Goal: Task Accomplishment & Management: Complete application form

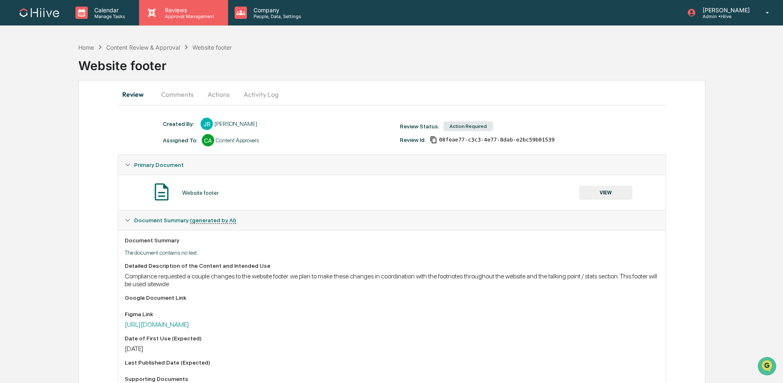
click at [170, 18] on p "Approval Management" at bounding box center [188, 17] width 60 height 6
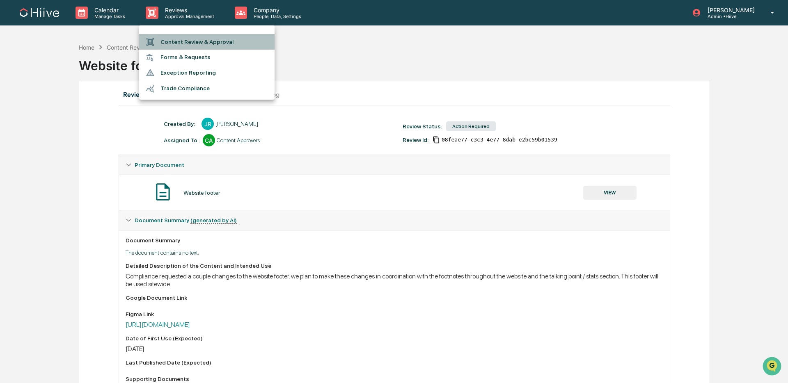
click at [166, 41] on li "Content Review & Approval" at bounding box center [206, 42] width 135 height 16
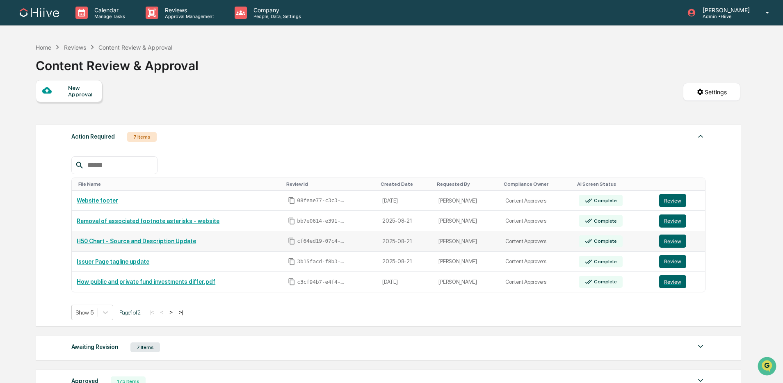
scroll to position [5, 0]
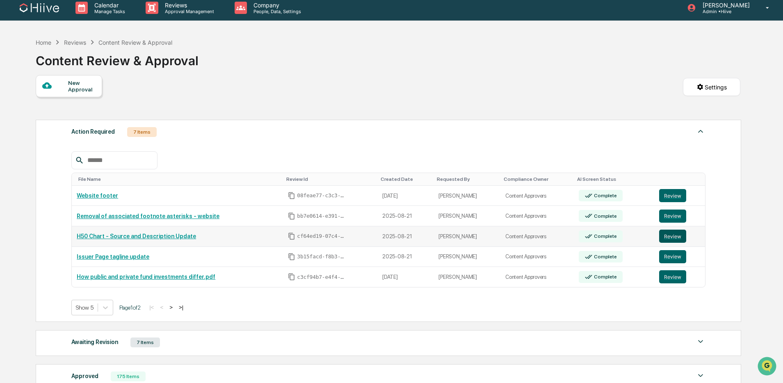
click at [668, 235] on button "Review" at bounding box center [673, 236] width 27 height 13
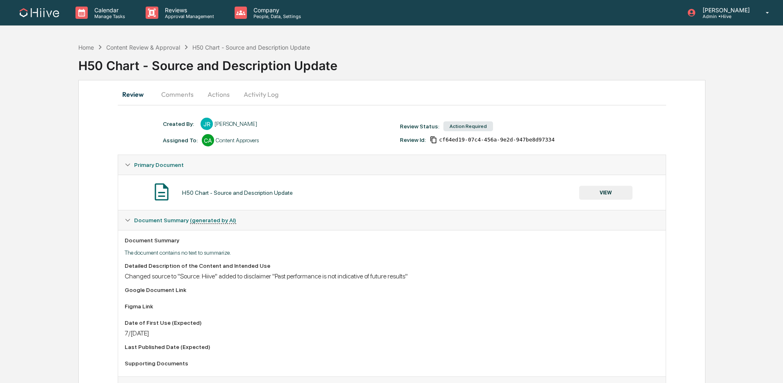
click at [592, 190] on button "VIEW" at bounding box center [606, 193] width 53 height 14
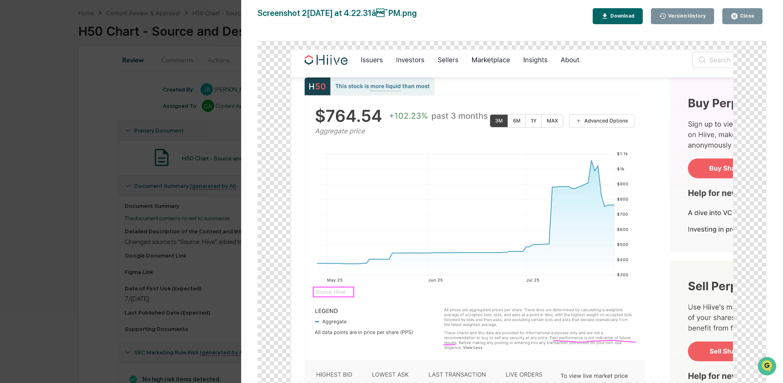
scroll to position [72, 0]
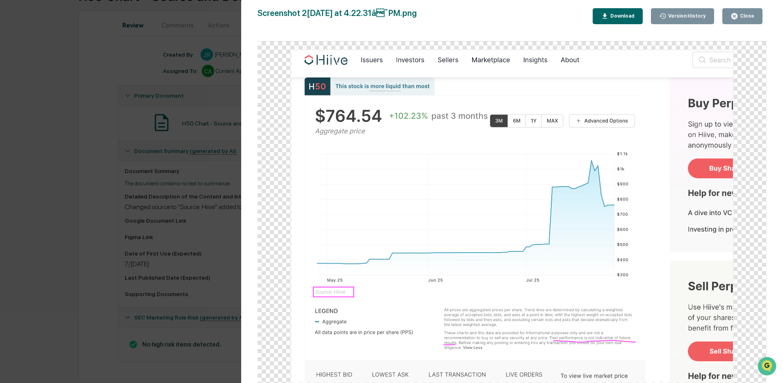
click at [182, 182] on div "Version History 08/21/2025, 08:45 PM Stephanie Bernard 08/21/2025, 08:45 PM Ste…" at bounding box center [391, 191] width 783 height 383
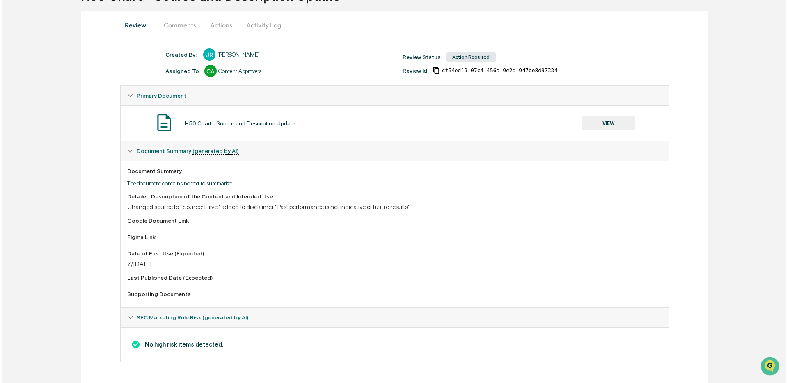
scroll to position [0, 0]
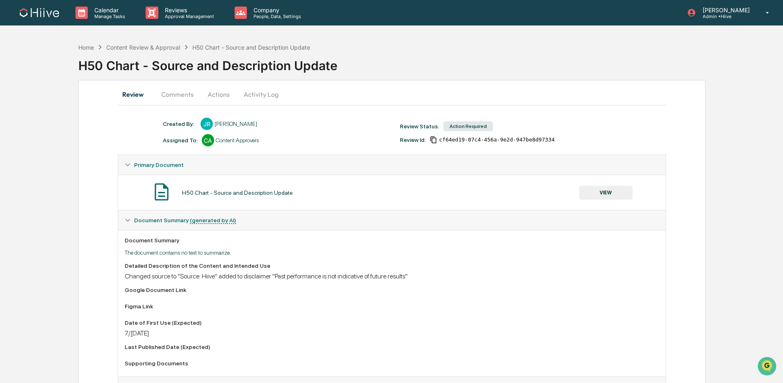
click at [215, 101] on button "Actions" at bounding box center [218, 95] width 37 height 20
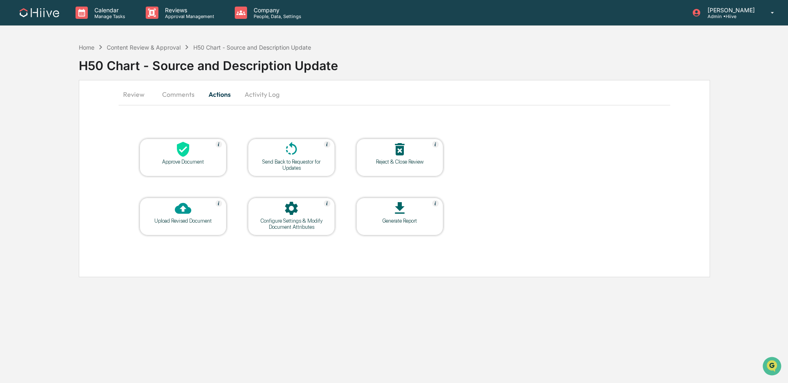
click at [181, 97] on button "Comments" at bounding box center [179, 95] width 46 height 20
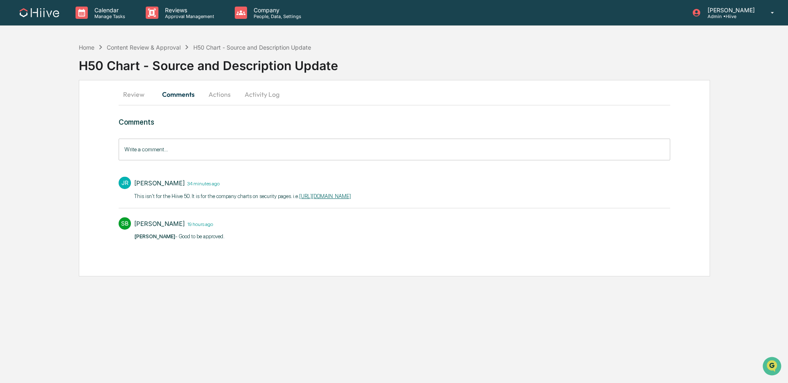
click at [270, 96] on button "Activity Log" at bounding box center [262, 95] width 48 height 20
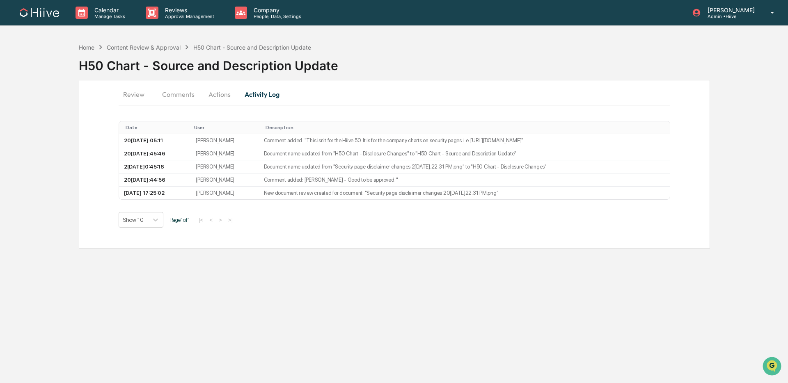
click at [213, 92] on button "Actions" at bounding box center [219, 95] width 37 height 20
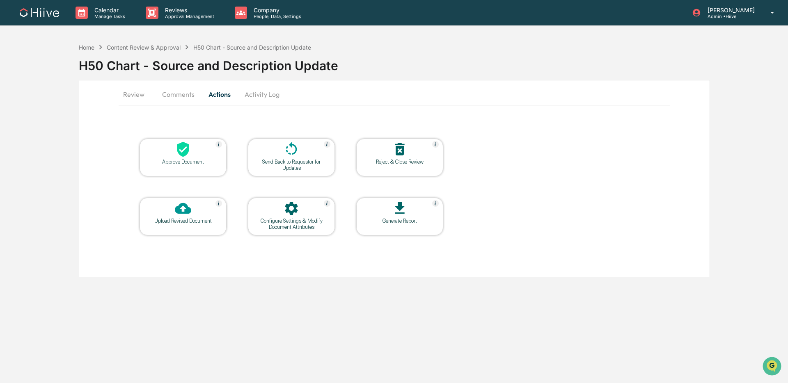
click at [285, 208] on icon at bounding box center [291, 208] width 16 height 16
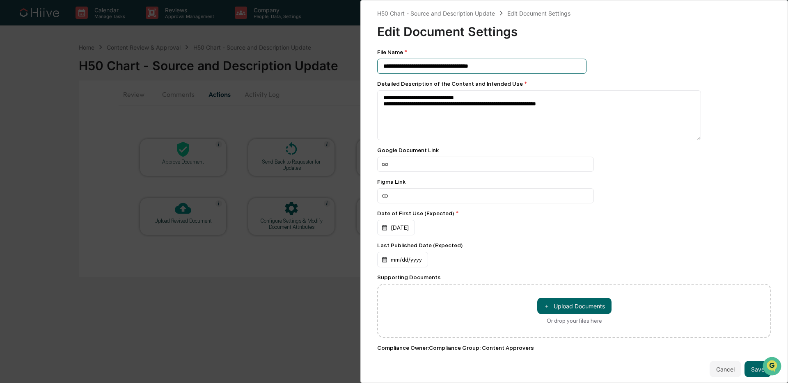
drag, startPoint x: 506, startPoint y: 69, endPoint x: 359, endPoint y: 66, distance: 147.4
click at [359, 66] on div "**********" at bounding box center [394, 191] width 788 height 383
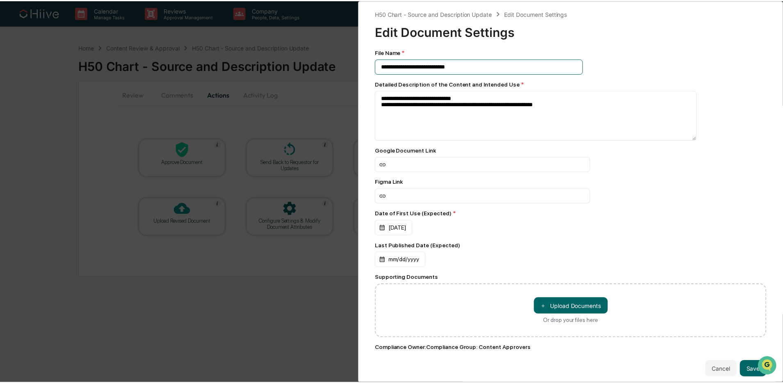
scroll to position [17, 0]
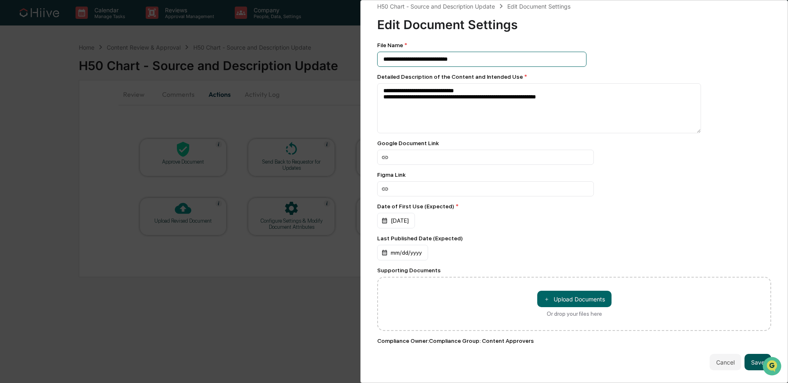
type input "**********"
click at [747, 354] on button "Save" at bounding box center [757, 362] width 27 height 16
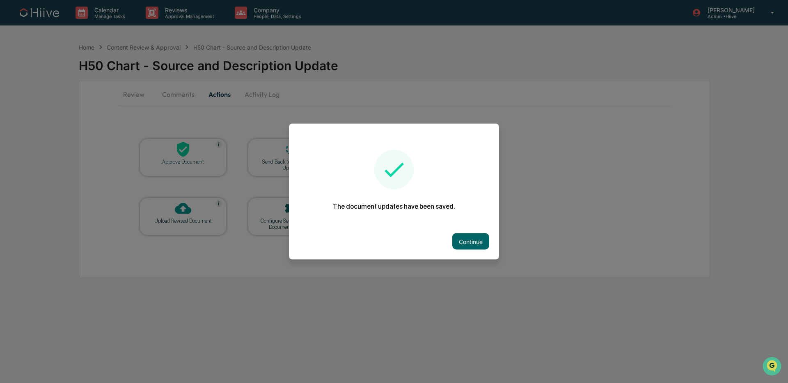
click at [469, 242] on button "Continue" at bounding box center [470, 242] width 37 height 16
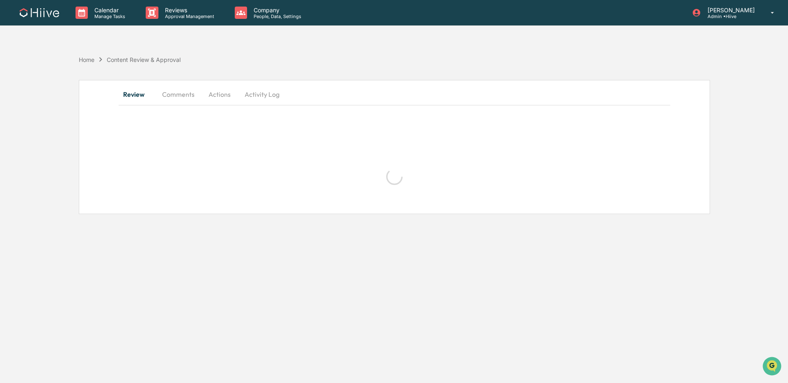
click at [173, 94] on button "Comments" at bounding box center [179, 95] width 46 height 20
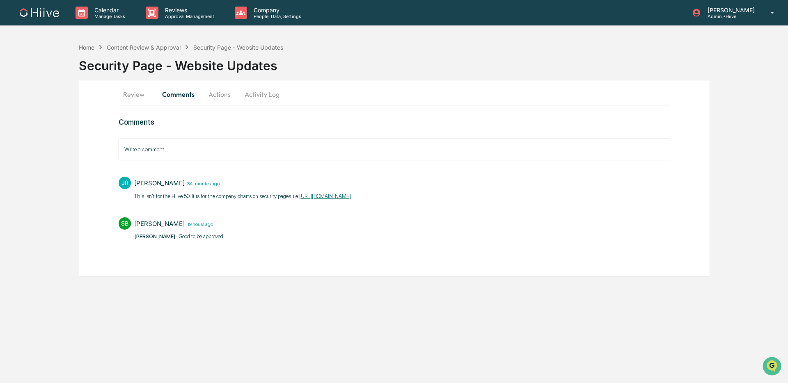
click at [174, 149] on input "Write a comment..." at bounding box center [395, 150] width 552 height 22
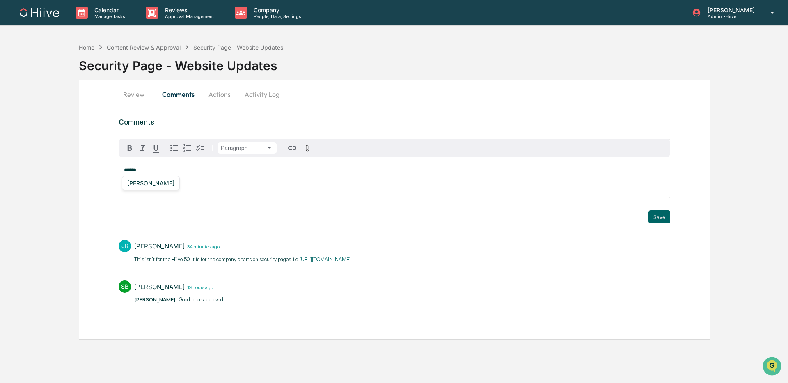
click at [144, 183] on div "[PERSON_NAME]" at bounding box center [151, 183] width 54 height 10
drag, startPoint x: 213, startPoint y: 170, endPoint x: 209, endPoint y: 170, distance: 4.5
click at [204, 170] on span "**********" at bounding box center [176, 169] width 55 height 5
click at [662, 213] on button "Save" at bounding box center [659, 217] width 22 height 13
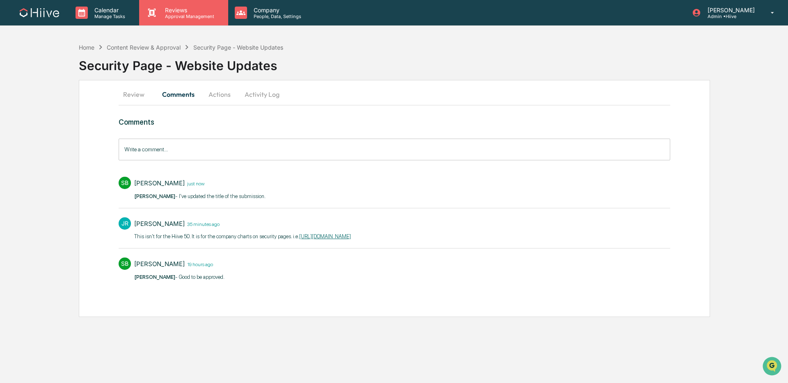
click at [189, 19] on div "Reviews Approval Management" at bounding box center [183, 12] width 89 height 25
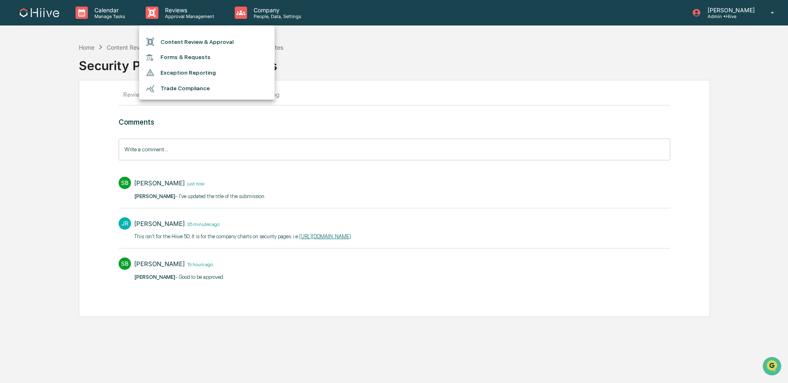
click at [180, 42] on li "Content Review & Approval" at bounding box center [206, 42] width 135 height 16
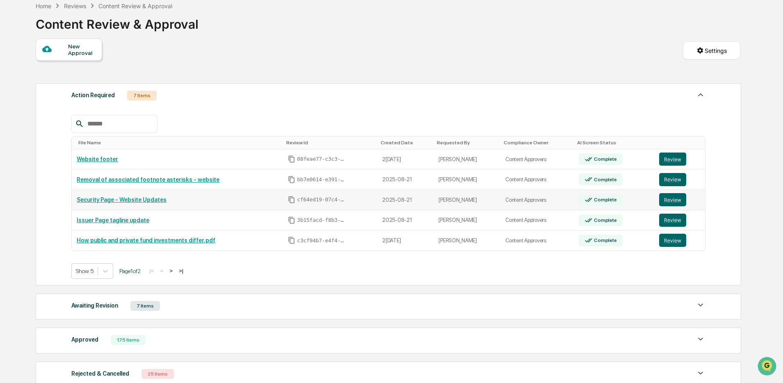
scroll to position [55, 0]
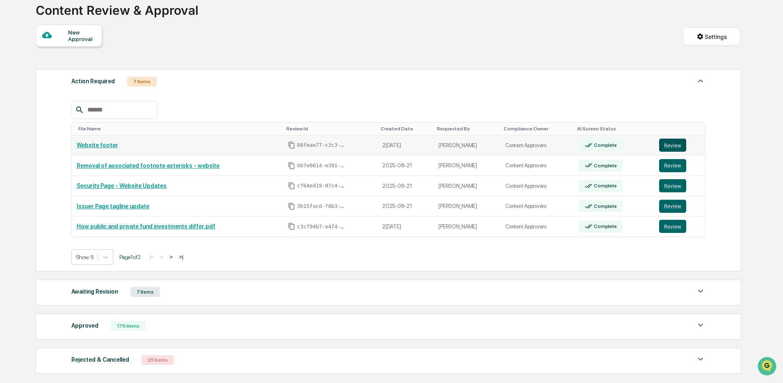
click at [665, 144] on button "Review" at bounding box center [673, 145] width 27 height 13
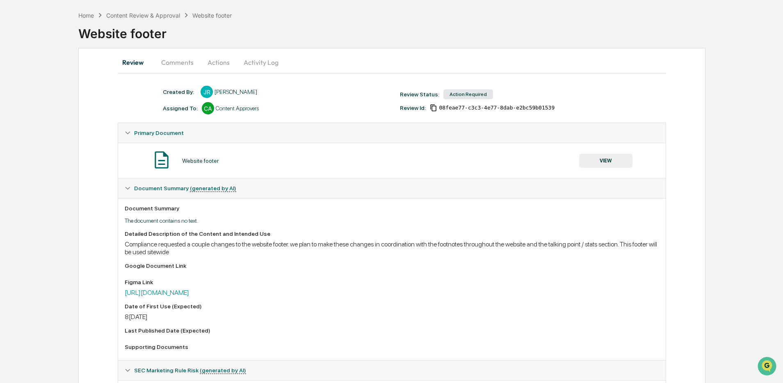
scroll to position [32, 0]
click at [593, 156] on button "VIEW" at bounding box center [606, 160] width 53 height 14
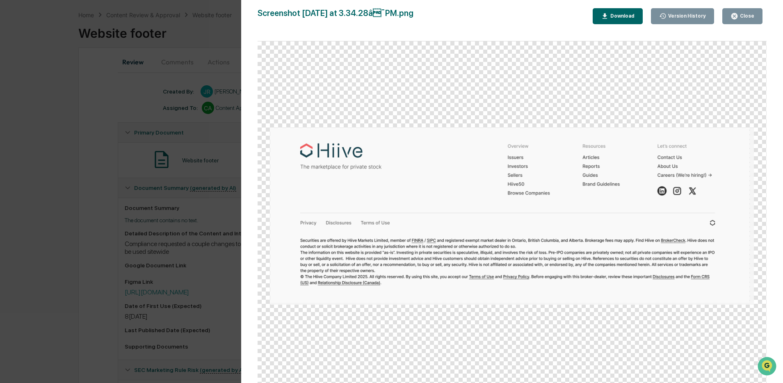
click at [756, 17] on button "Close" at bounding box center [743, 16] width 40 height 16
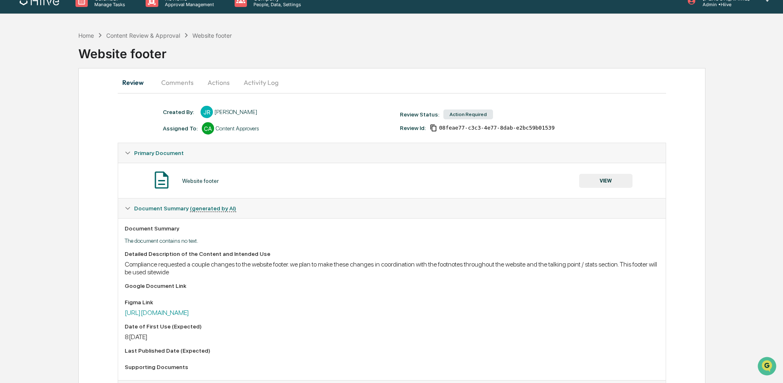
scroll to position [0, 0]
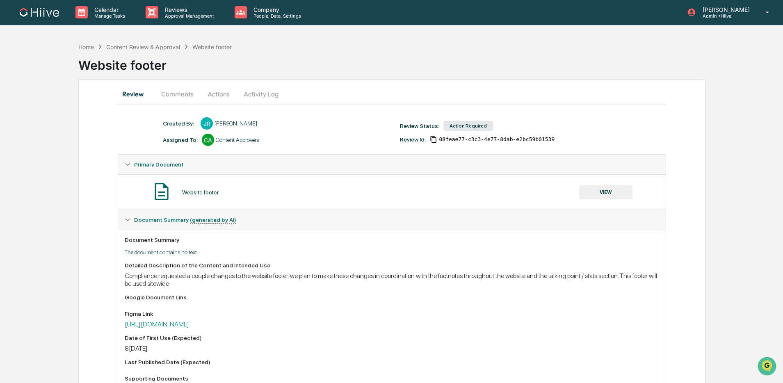
click at [180, 98] on button "Comments" at bounding box center [178, 94] width 46 height 20
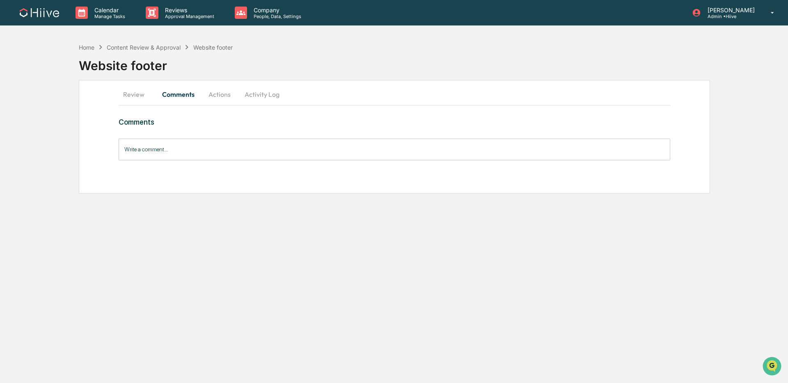
click at [177, 156] on input "Write a comment..." at bounding box center [395, 150] width 552 height 22
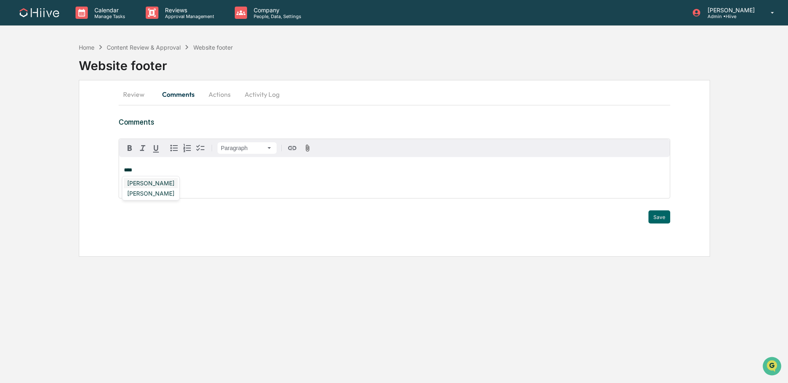
click at [135, 184] on div "[PERSON_NAME]" at bounding box center [151, 183] width 54 height 10
drag, startPoint x: 658, startPoint y: 218, endPoint x: 593, endPoint y: 215, distance: 65.3
click at [658, 218] on button "Save" at bounding box center [659, 217] width 22 height 13
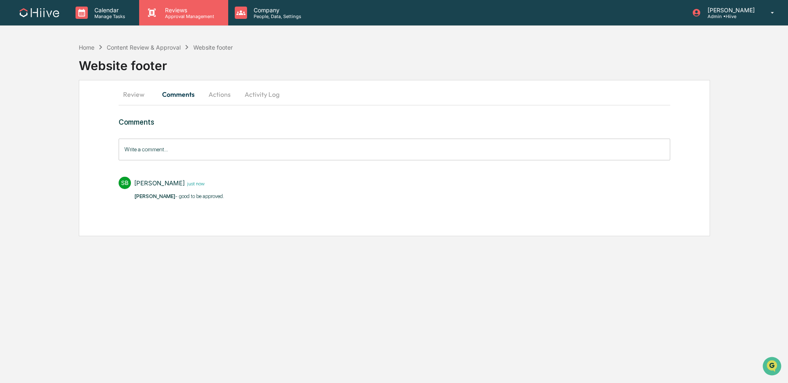
click at [172, 19] on div "Reviews Approval Management" at bounding box center [183, 12] width 89 height 25
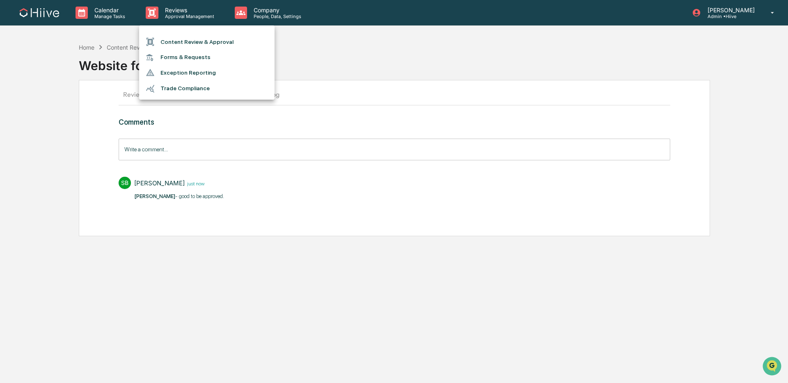
click at [172, 38] on li "Content Review & Approval" at bounding box center [206, 42] width 135 height 16
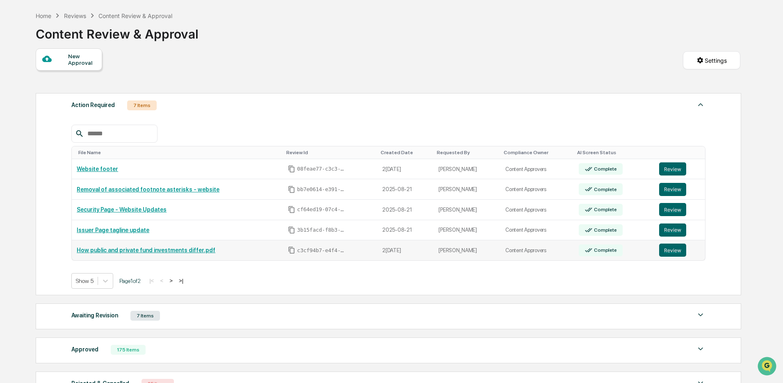
scroll to position [33, 0]
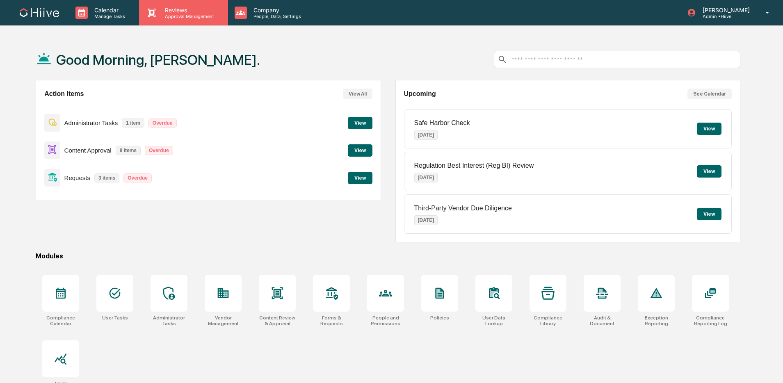
click at [189, 23] on div "Reviews Approval Management" at bounding box center [183, 12] width 89 height 25
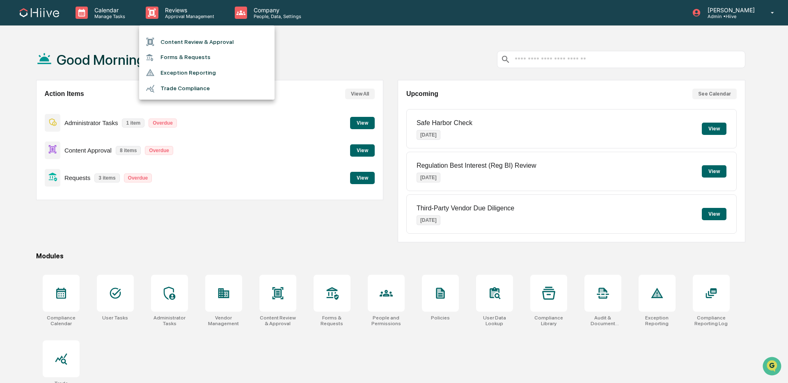
click at [184, 43] on li "Content Review & Approval" at bounding box center [206, 42] width 135 height 16
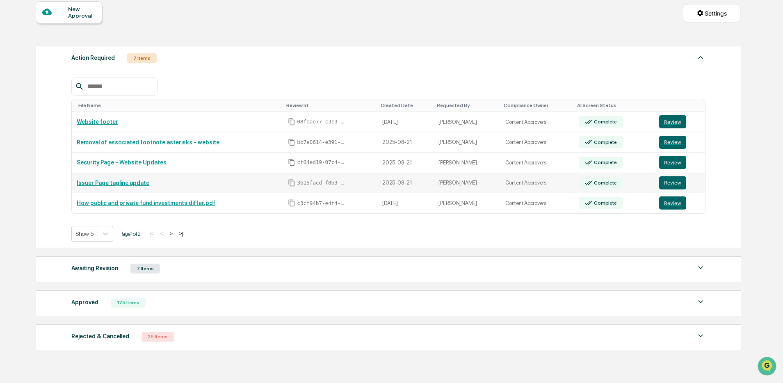
scroll to position [123, 0]
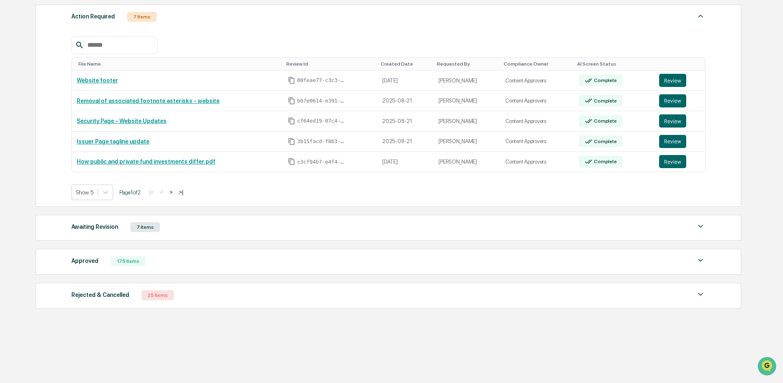
click at [201, 265] on div "Approved 175 Items" at bounding box center [388, 261] width 635 height 11
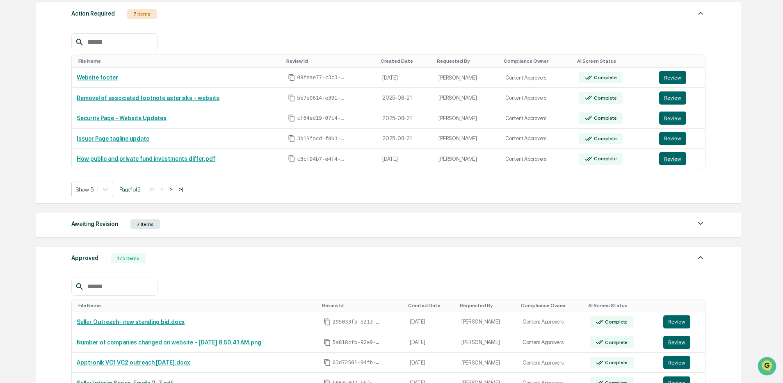
click at [129, 290] on input "text" at bounding box center [119, 287] width 70 height 11
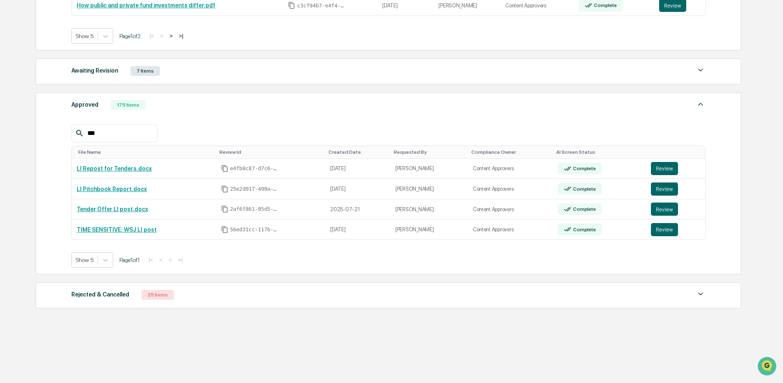
scroll to position [280, 0]
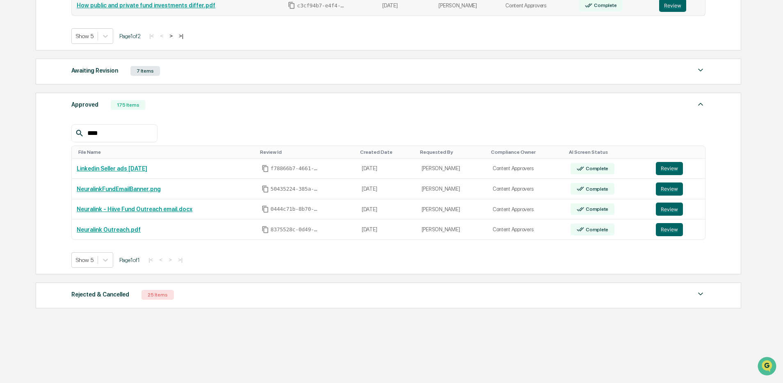
type input "****"
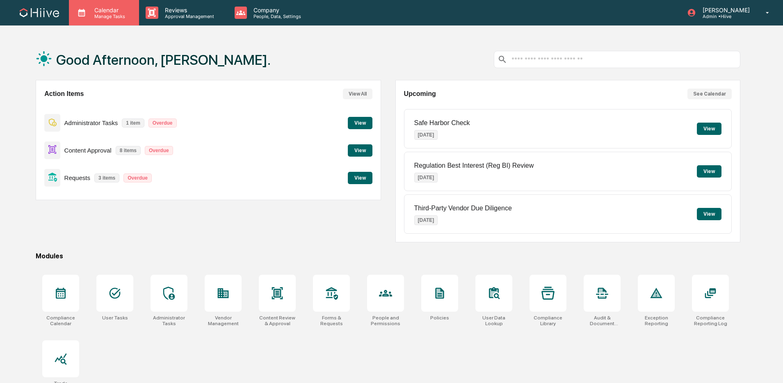
click at [130, 19] on div "Calendar Manage Tasks" at bounding box center [104, 12] width 70 height 25
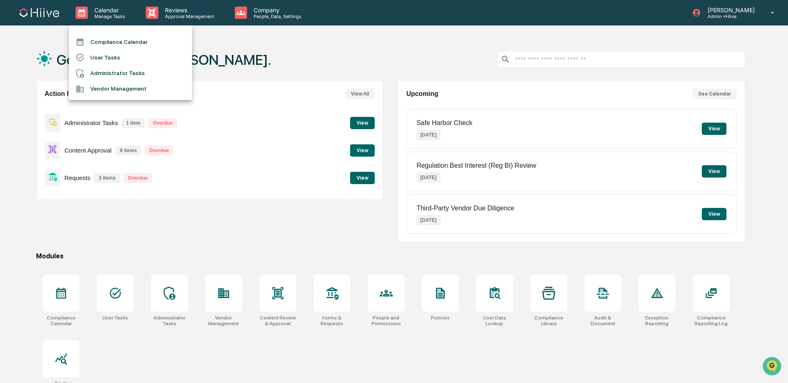
click at [167, 12] on div at bounding box center [394, 191] width 788 height 383
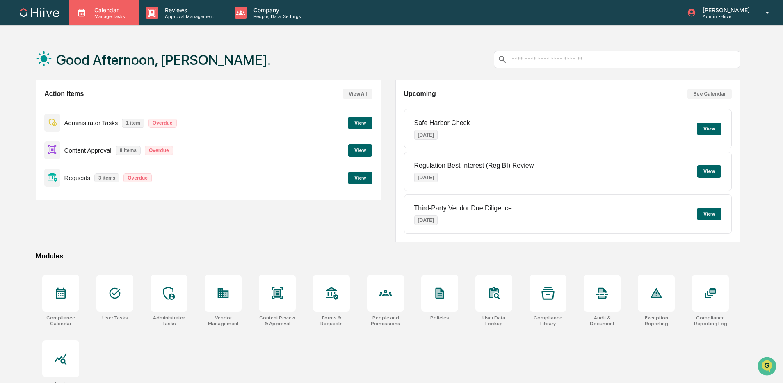
click at [100, 11] on p "Calendar" at bounding box center [108, 10] width 41 height 7
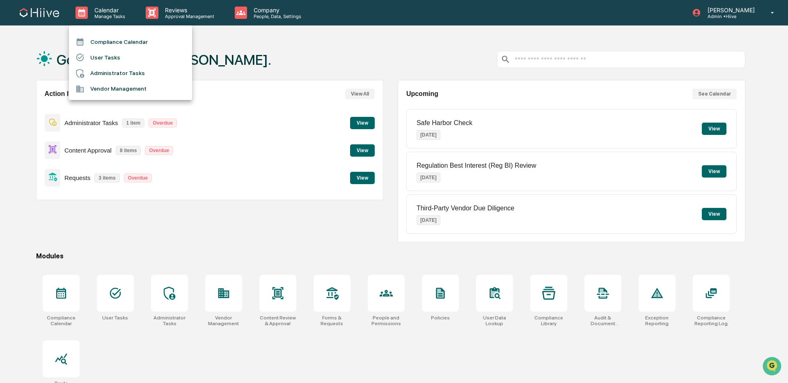
click at [173, 15] on div at bounding box center [394, 191] width 788 height 383
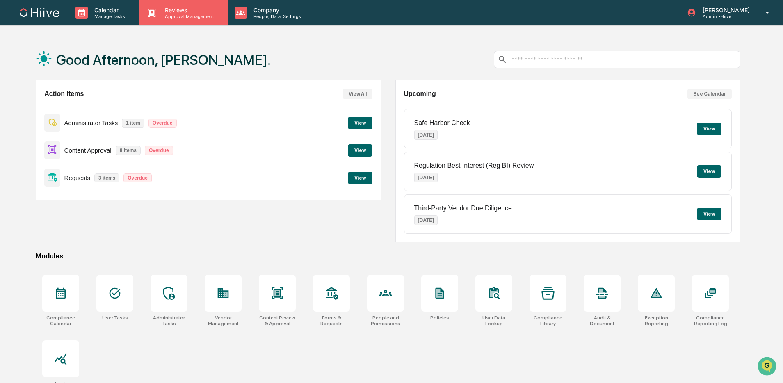
click at [160, 14] on p "Approval Management" at bounding box center [188, 17] width 60 height 6
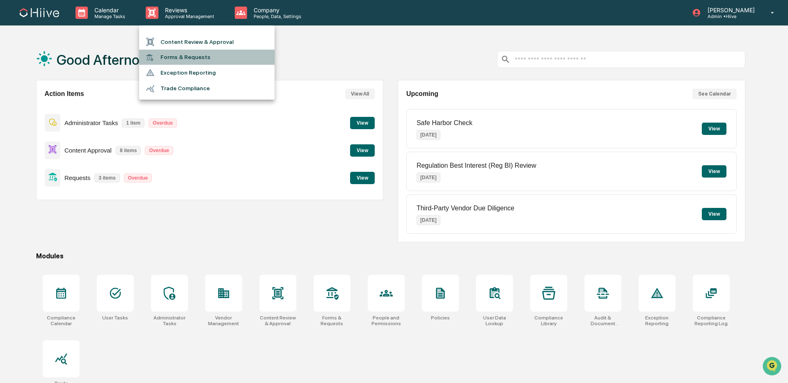
click at [186, 57] on li "Forms & Requests" at bounding box center [206, 57] width 135 height 15
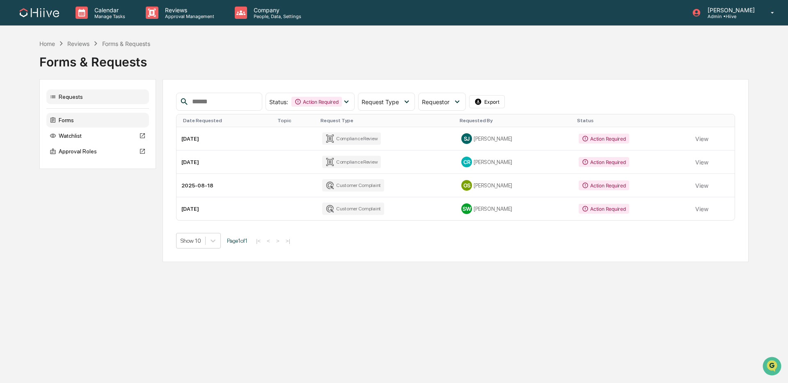
click at [103, 124] on div "Forms" at bounding box center [97, 120] width 103 height 15
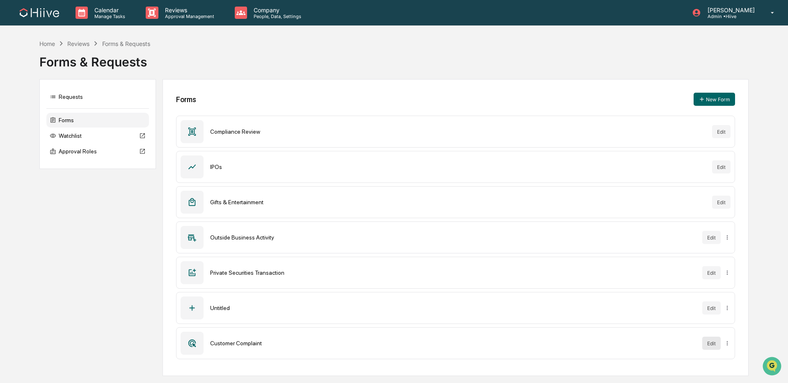
click at [711, 347] on button "Edit" at bounding box center [711, 343] width 18 height 13
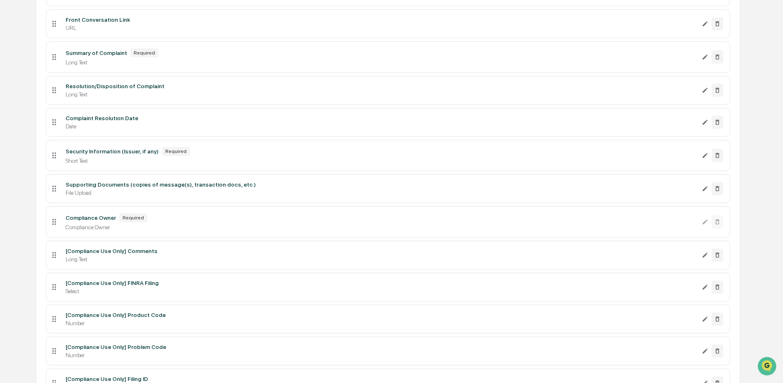
scroll to position [421, 0]
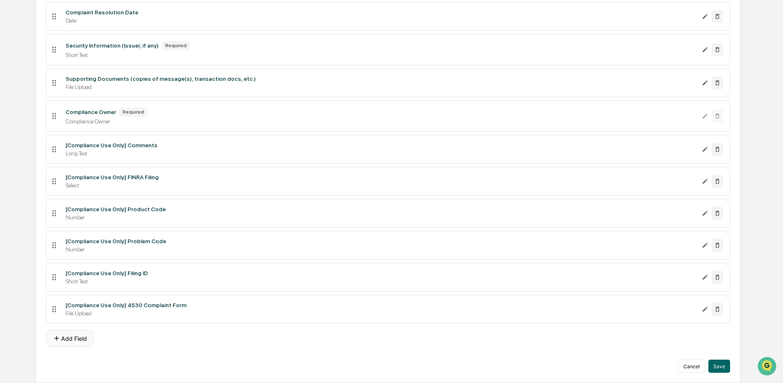
click at [77, 334] on button "Add Field" at bounding box center [70, 338] width 48 height 16
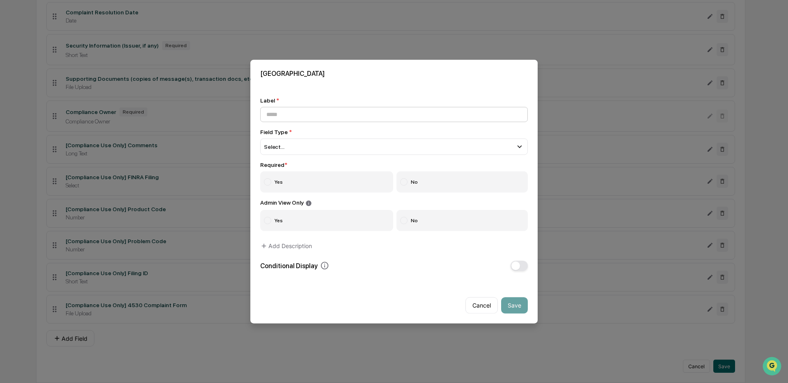
click at [421, 115] on input at bounding box center [394, 114] width 268 height 15
click at [479, 304] on button "Cancel" at bounding box center [481, 305] width 32 height 16
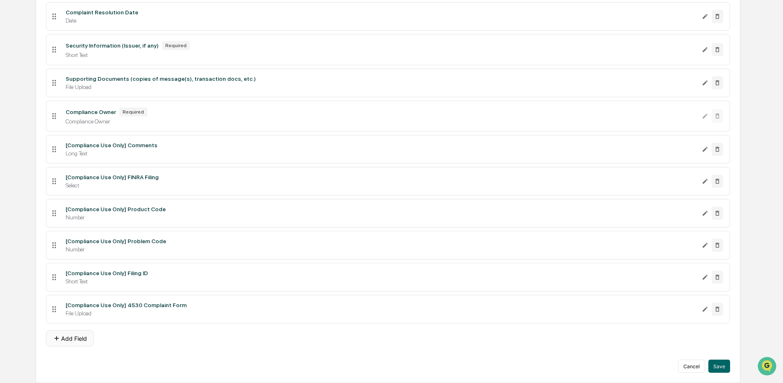
click at [79, 340] on button "Add Field" at bounding box center [70, 338] width 48 height 16
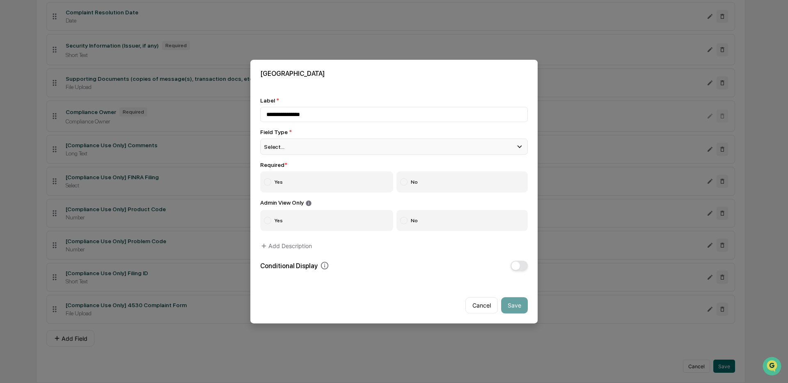
type input "**********"
click at [321, 146] on div "Select..." at bounding box center [394, 147] width 268 height 16
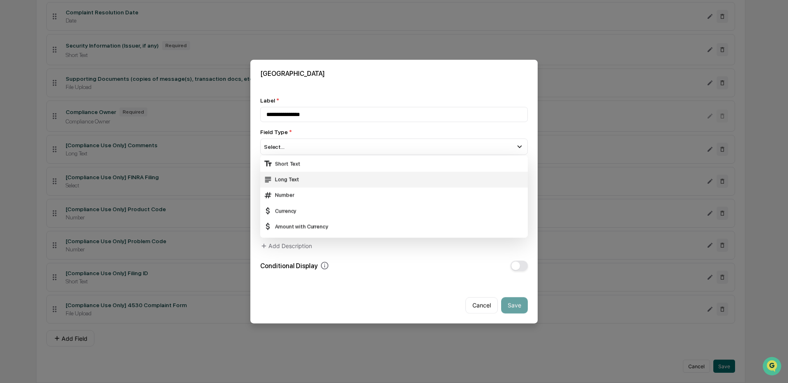
click at [302, 178] on div "Long Text" at bounding box center [393, 179] width 261 height 9
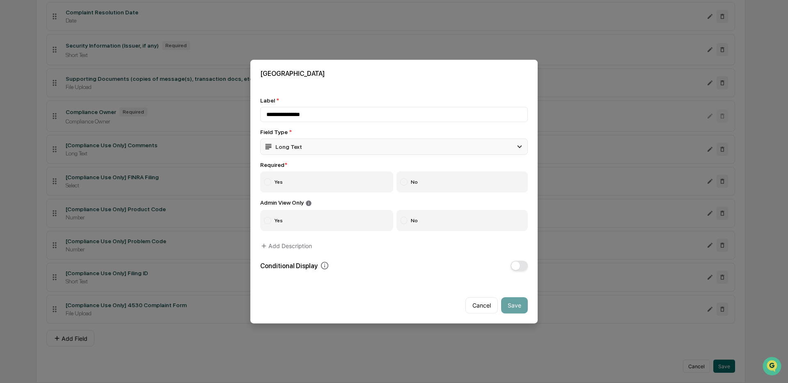
click at [318, 153] on div "Long Text" at bounding box center [394, 147] width 268 height 16
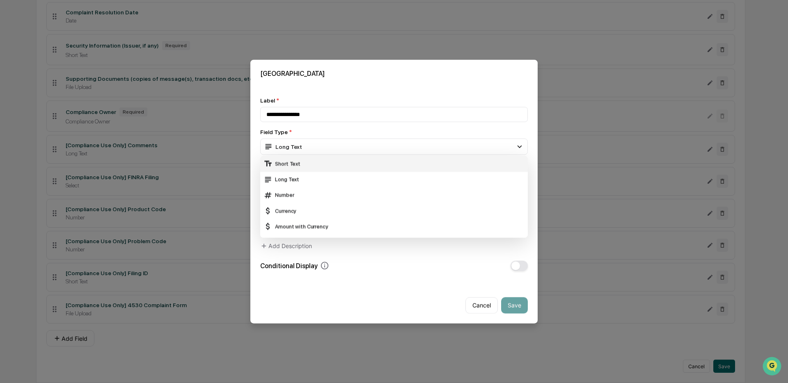
click at [310, 161] on div "Short Text" at bounding box center [393, 163] width 261 height 9
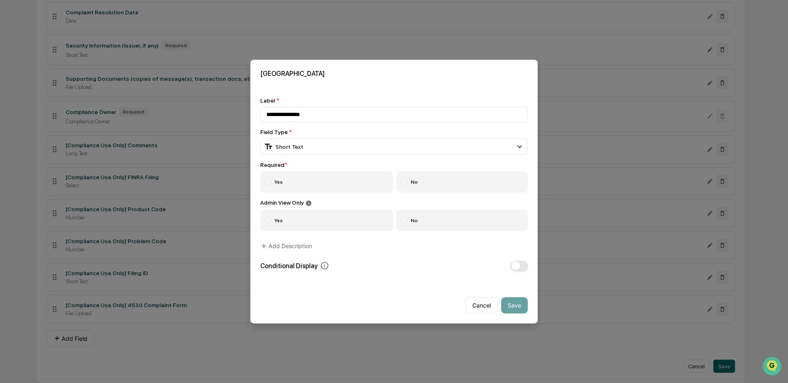
click at [299, 179] on label "Yes" at bounding box center [326, 182] width 133 height 21
click at [303, 249] on button "Add Description" at bounding box center [286, 246] width 52 height 16
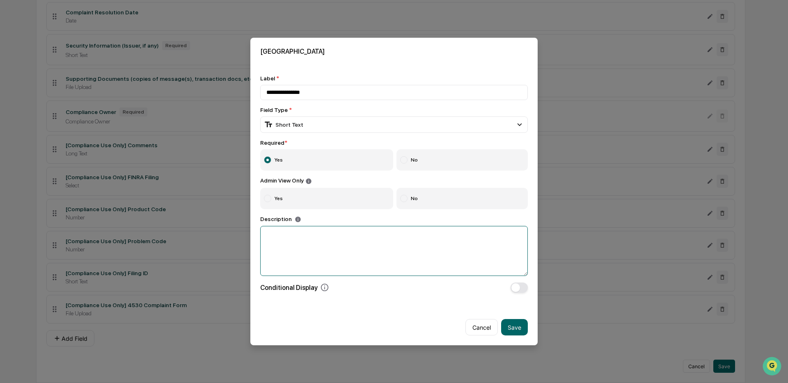
click at [316, 254] on textarea at bounding box center [394, 251] width 268 height 50
type textarea "**********"
drag, startPoint x: 394, startPoint y: 238, endPoint x: 209, endPoint y: 238, distance: 185.1
click at [517, 328] on button "Save" at bounding box center [514, 327] width 27 height 16
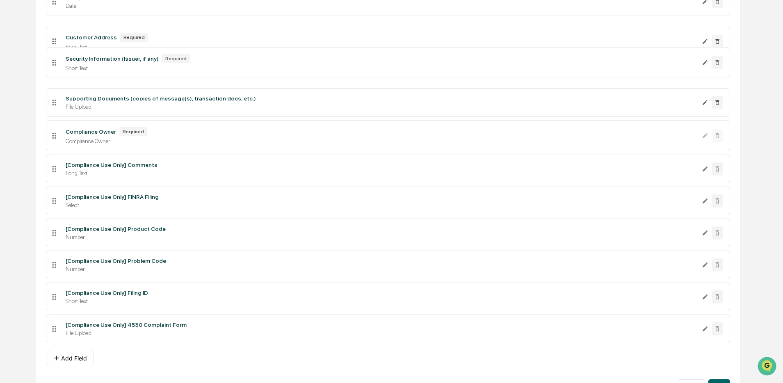
drag, startPoint x: 53, startPoint y: 340, endPoint x: 34, endPoint y: 45, distance: 295.7
click at [34, 45] on div "**********" at bounding box center [388, 10] width 730 height 785
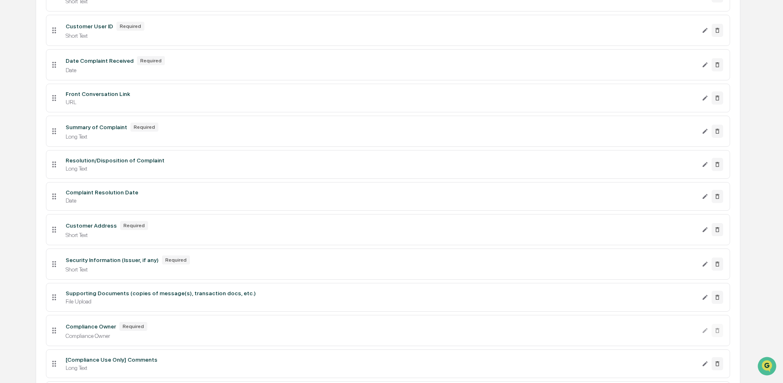
scroll to position [192, 0]
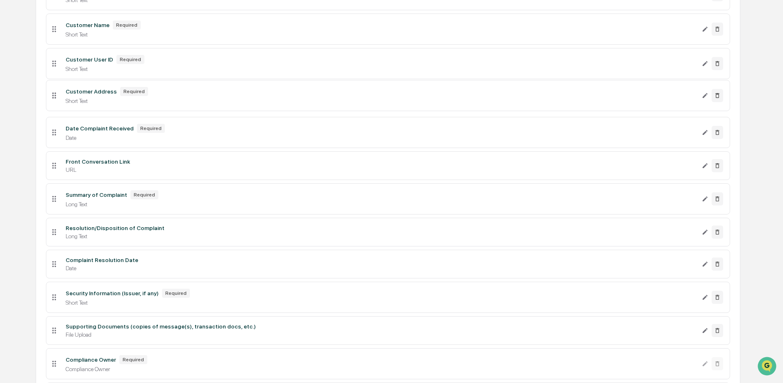
drag, startPoint x: 54, startPoint y: 267, endPoint x: 50, endPoint y: 108, distance: 159.3
click at [51, 97] on icon at bounding box center [54, 95] width 9 height 9
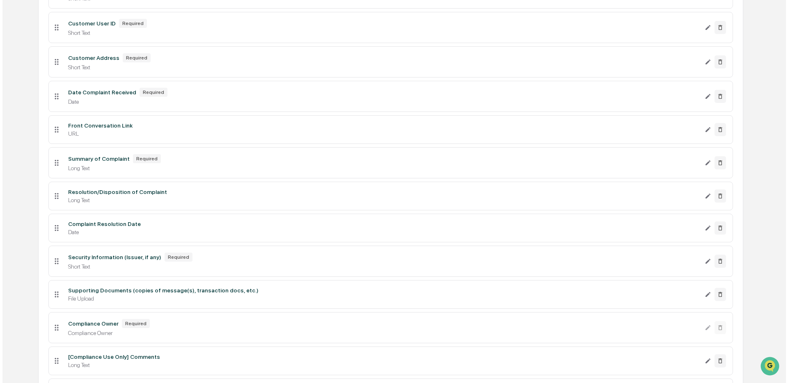
scroll to position [456, 0]
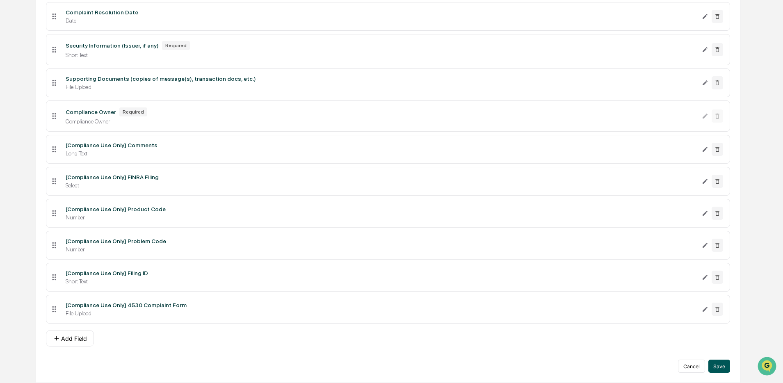
click at [723, 365] on button "Save" at bounding box center [720, 366] width 22 height 13
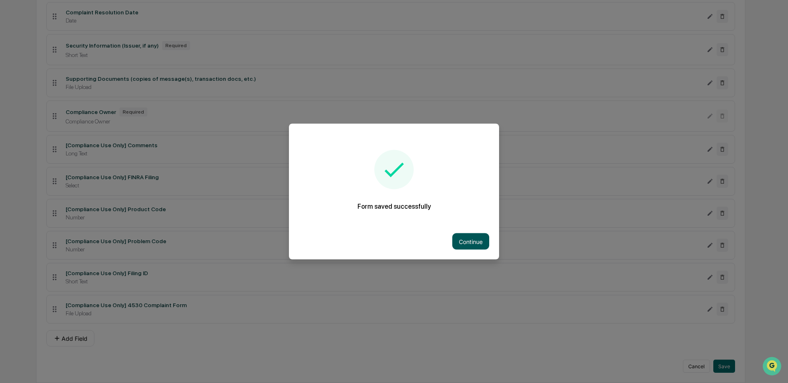
click at [471, 240] on button "Continue" at bounding box center [470, 242] width 37 height 16
